Goal: Information Seeking & Learning: Find specific fact

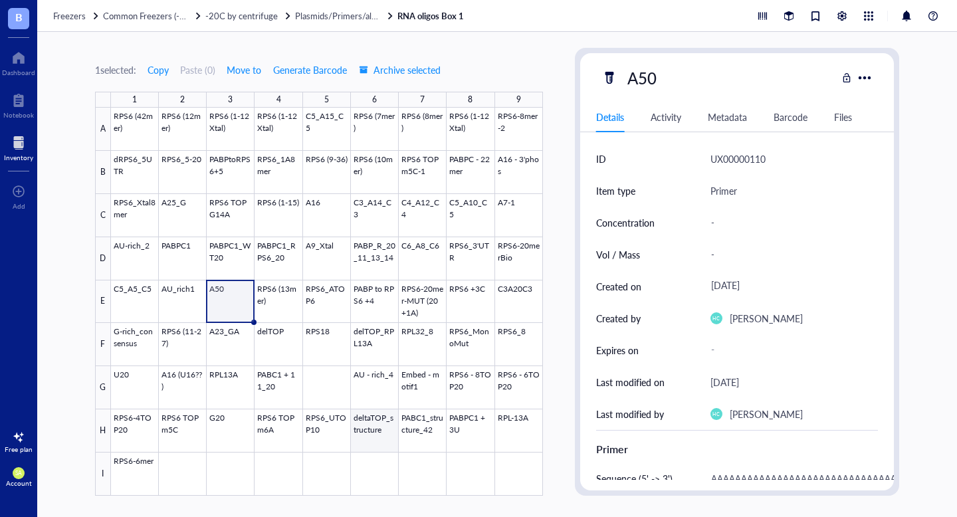
scroll to position [288, 0]
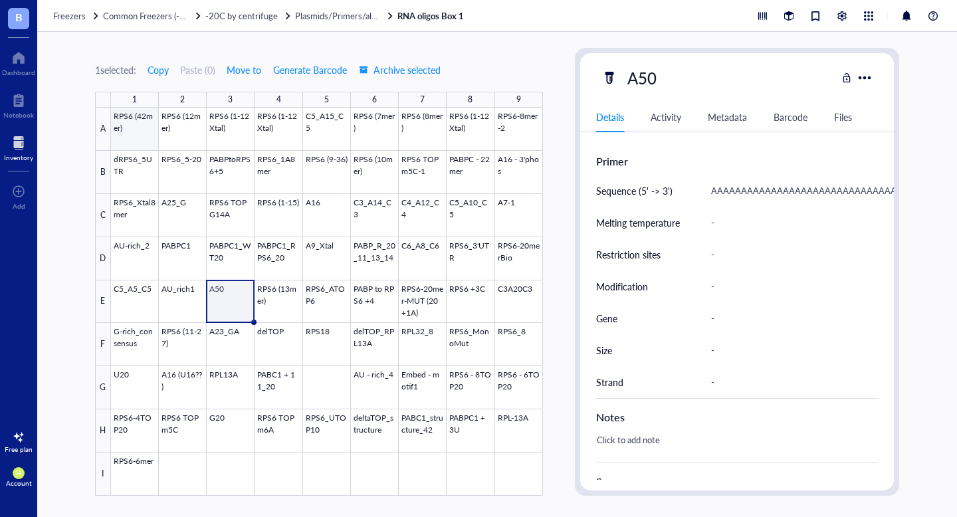
click at [155, 138] on div at bounding box center [327, 302] width 432 height 388
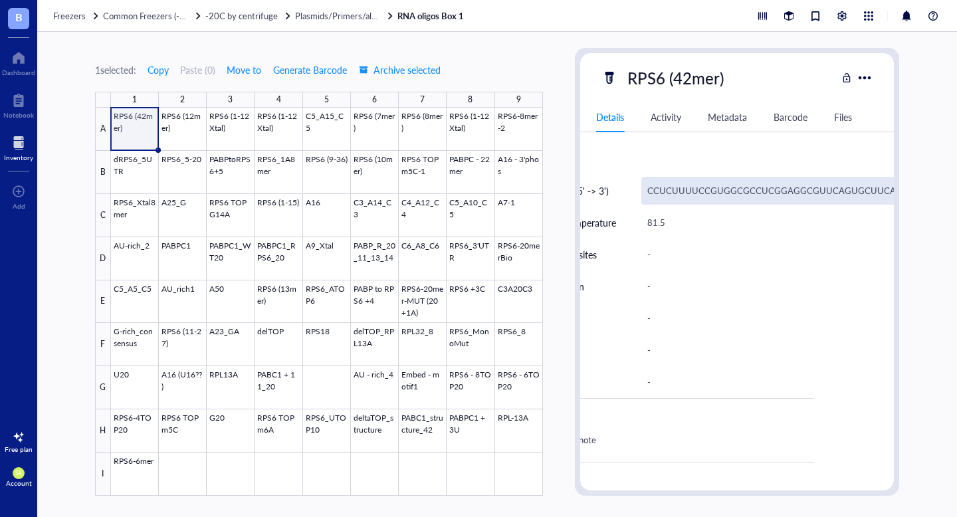
scroll to position [288, 82]
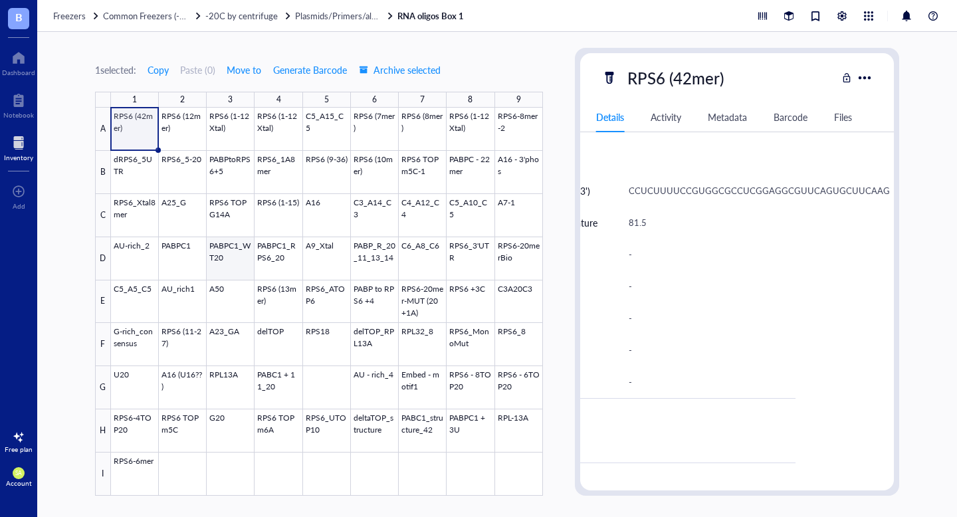
click at [242, 256] on div at bounding box center [327, 302] width 432 height 388
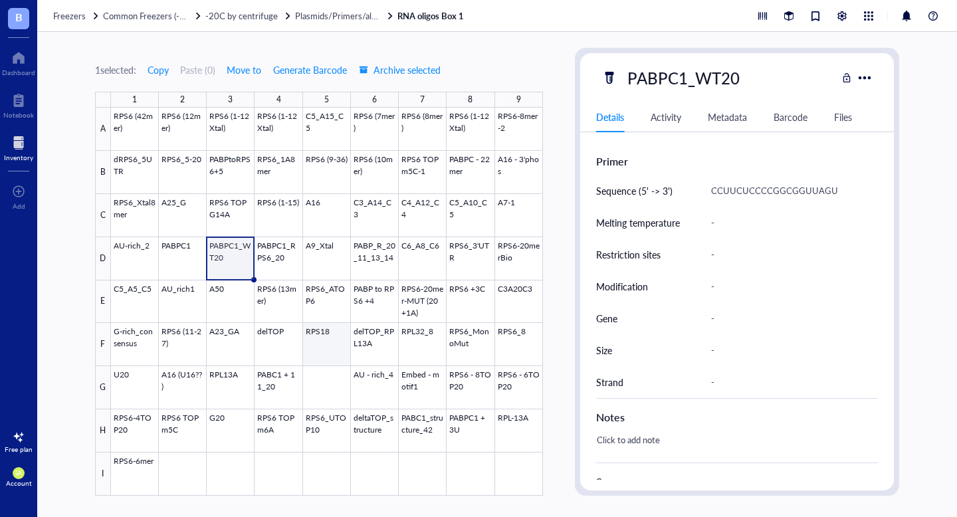
click at [312, 341] on div at bounding box center [327, 302] width 432 height 388
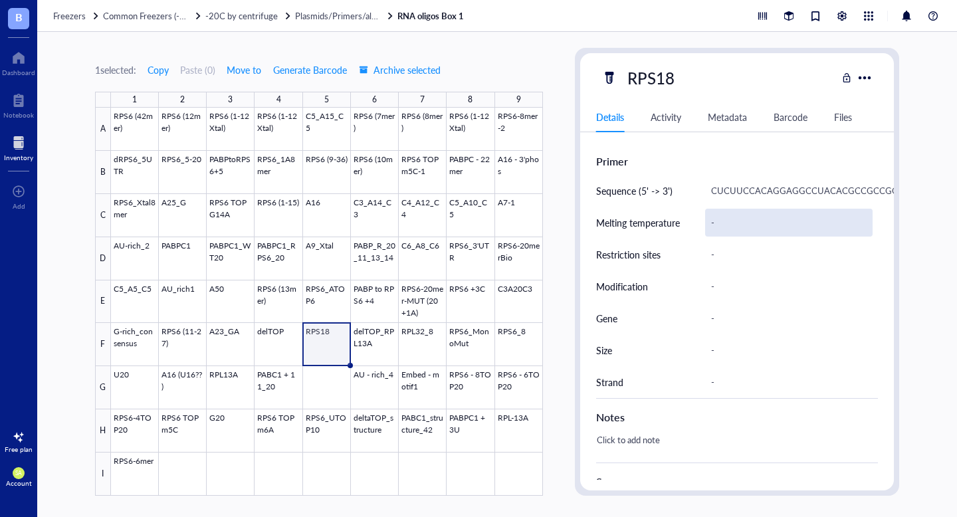
click at [733, 223] on div "-" at bounding box center [789, 223] width 168 height 28
type input "CUCUCUUCCACAGGAGGCCUACA CGCCGCCGCUUGUGCUGCAGCC"
click at [722, 222] on input "CUCUCUUCCACAGGAGGCCUACA CGCCGCCGCUUGUGCUGCAGCC" at bounding box center [789, 222] width 166 height 27
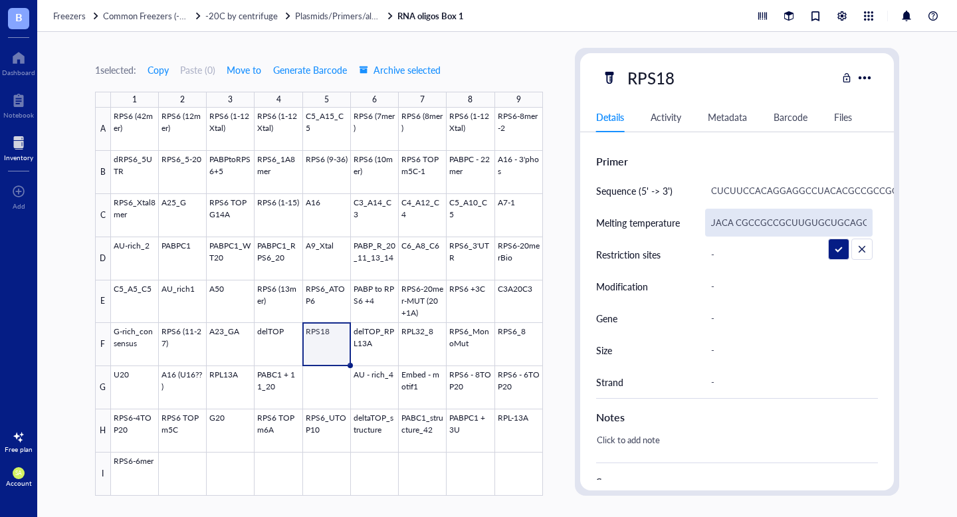
click at [722, 222] on input "CUCUCUUCCACAGGAGGCCUACA CGCCGCCGCUUGUGCUGCAGCC" at bounding box center [789, 222] width 166 height 27
